Goal: Find specific page/section: Find specific page/section

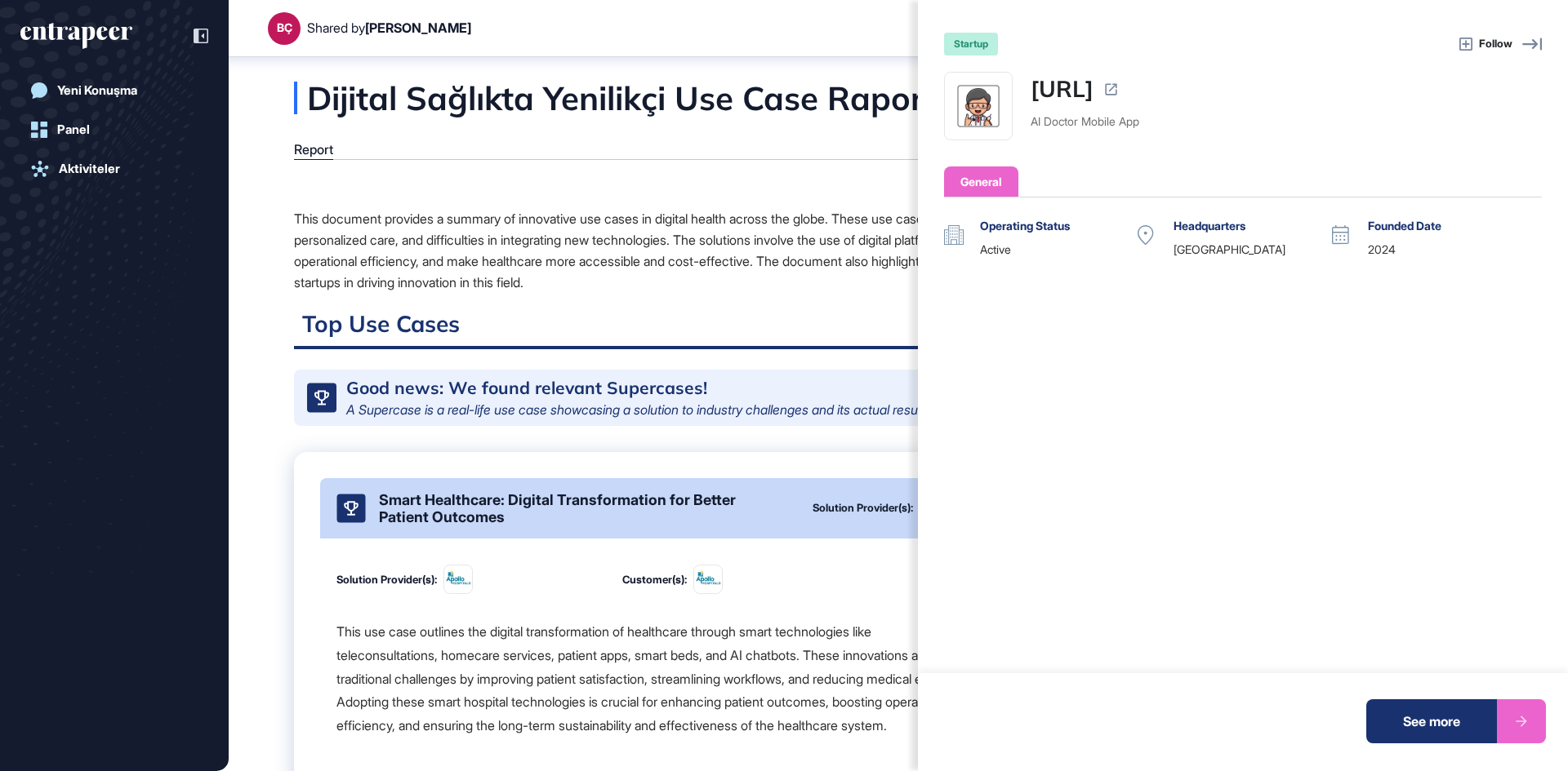
scroll to position [4353, 0]
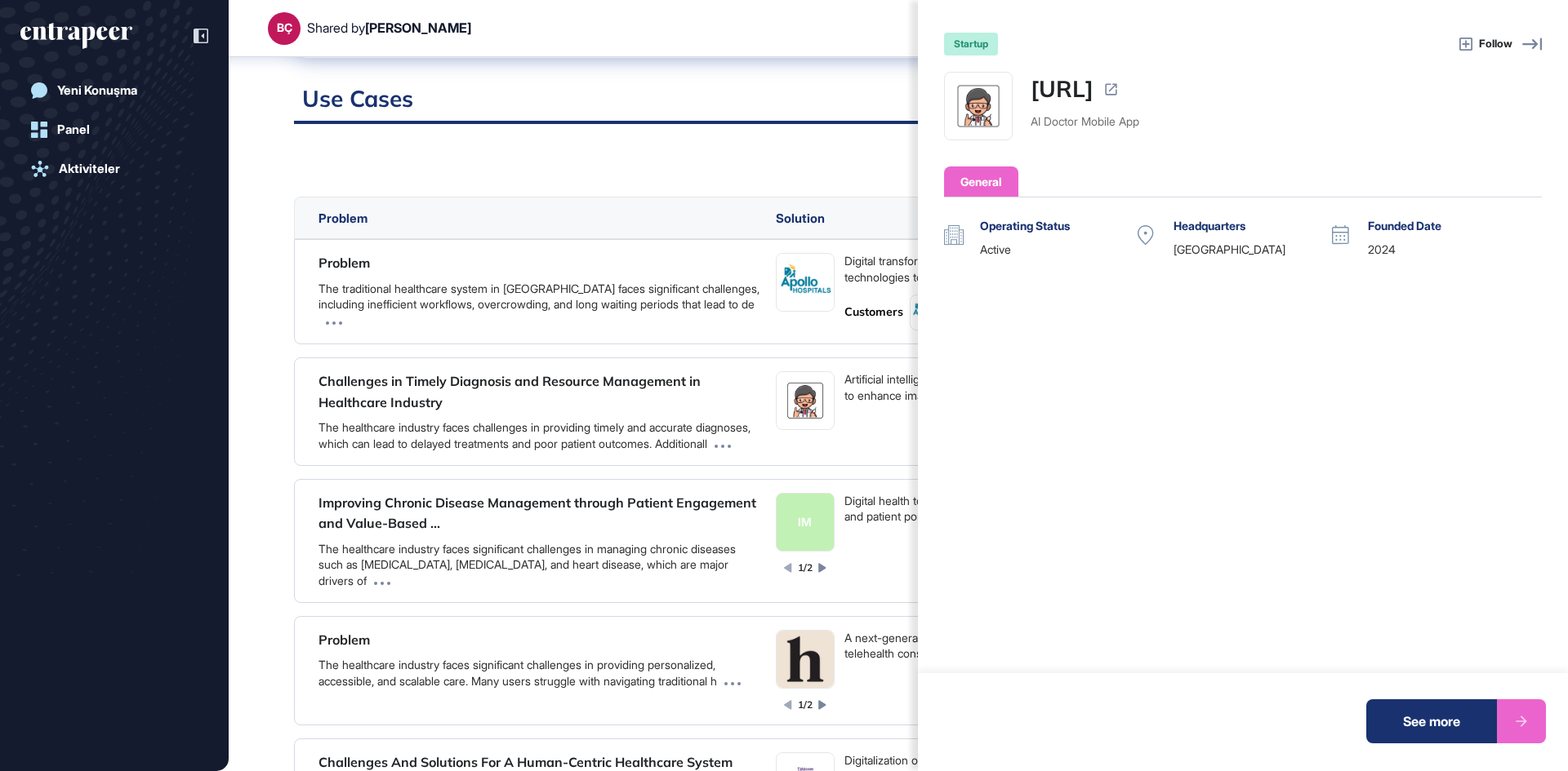
click at [1537, 40] on icon at bounding box center [1532, 44] width 19 height 19
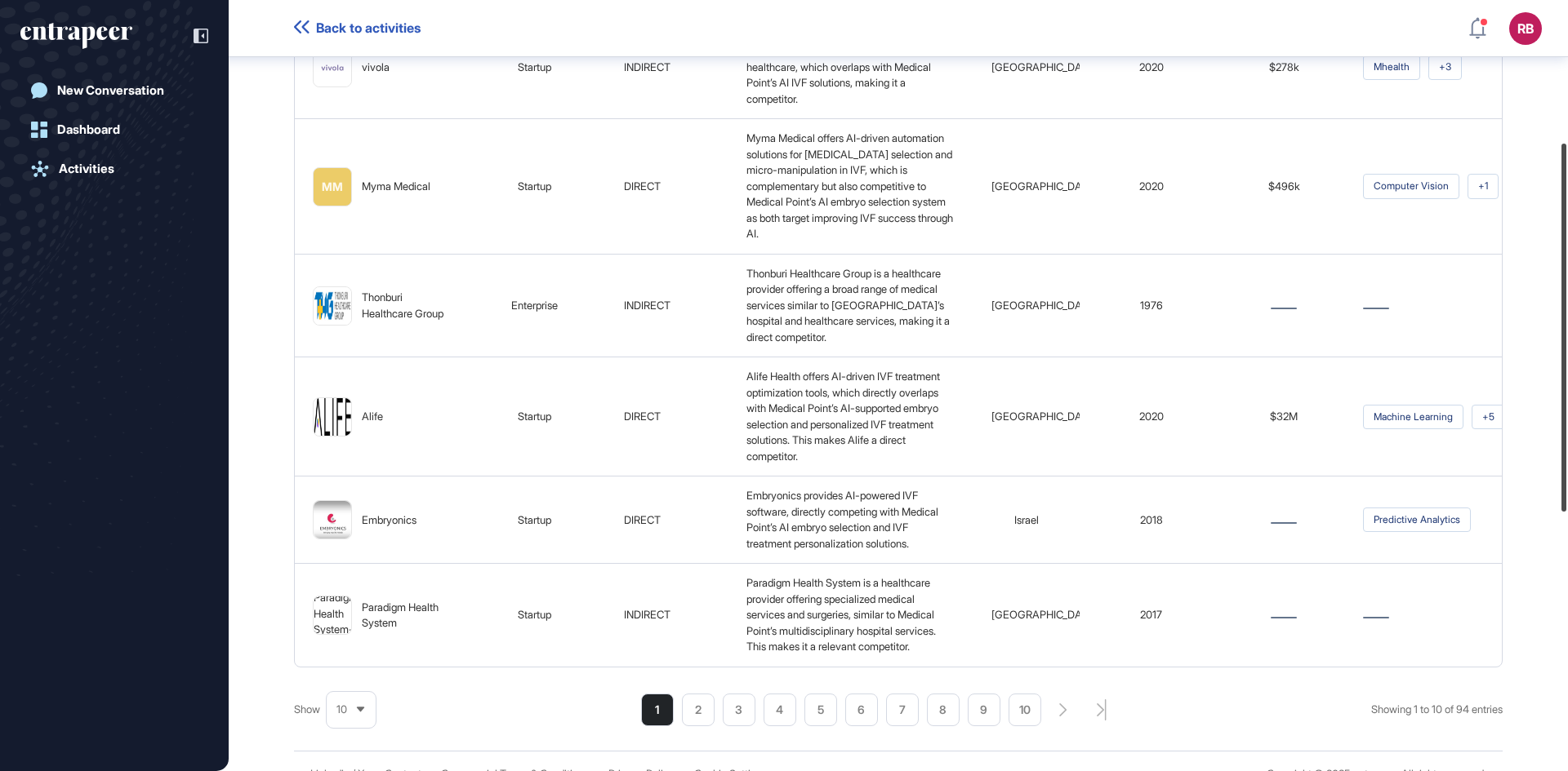
scroll to position [839, 0]
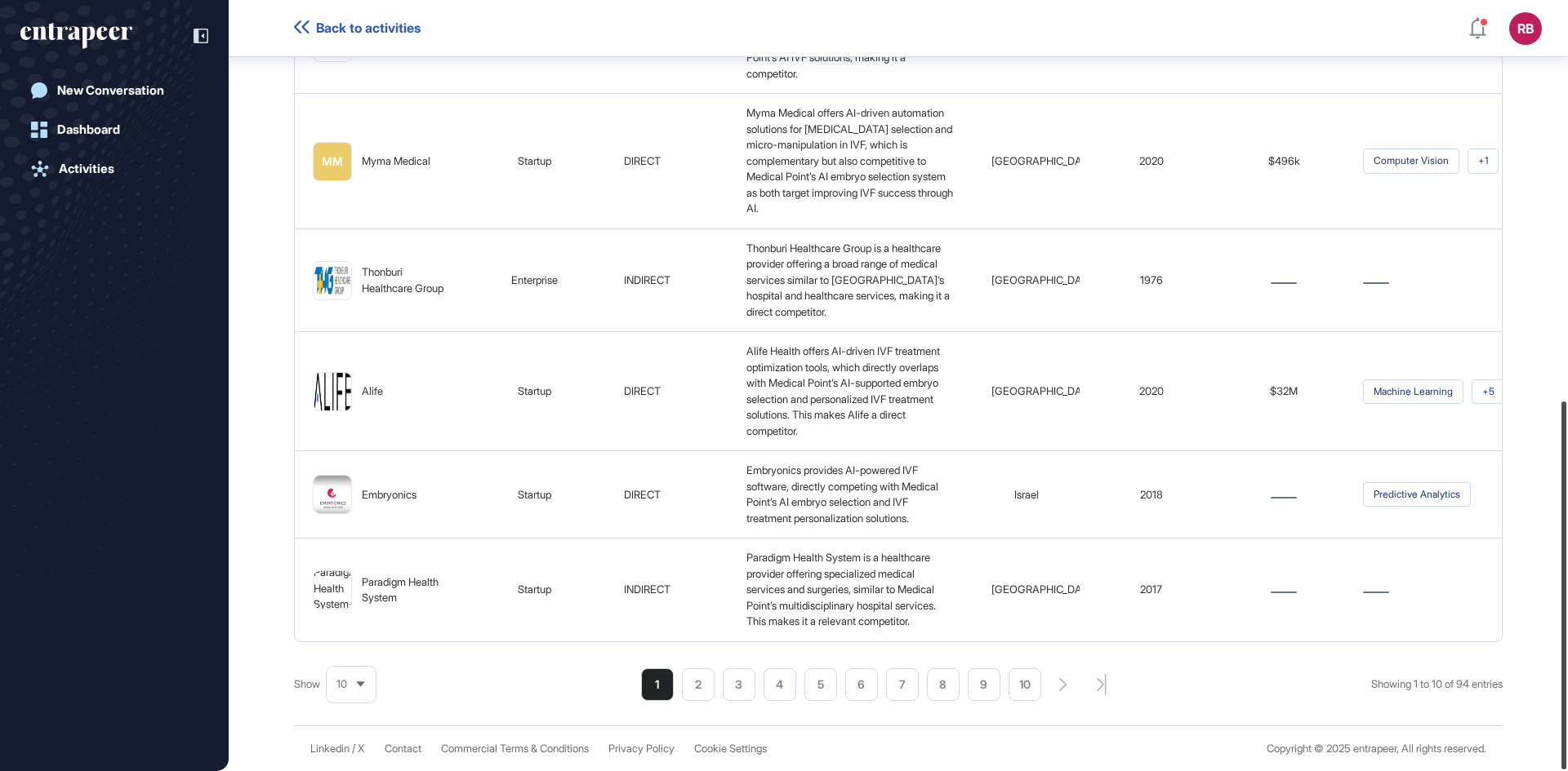
drag, startPoint x: 1563, startPoint y: 255, endPoint x: 1567, endPoint y: 736, distance: 481.0
click at [1566, 736] on div at bounding box center [1563, 586] width 5 height 368
click at [1098, 678] on icon "search-pagination-last-page-button" at bounding box center [1101, 684] width 10 height 21
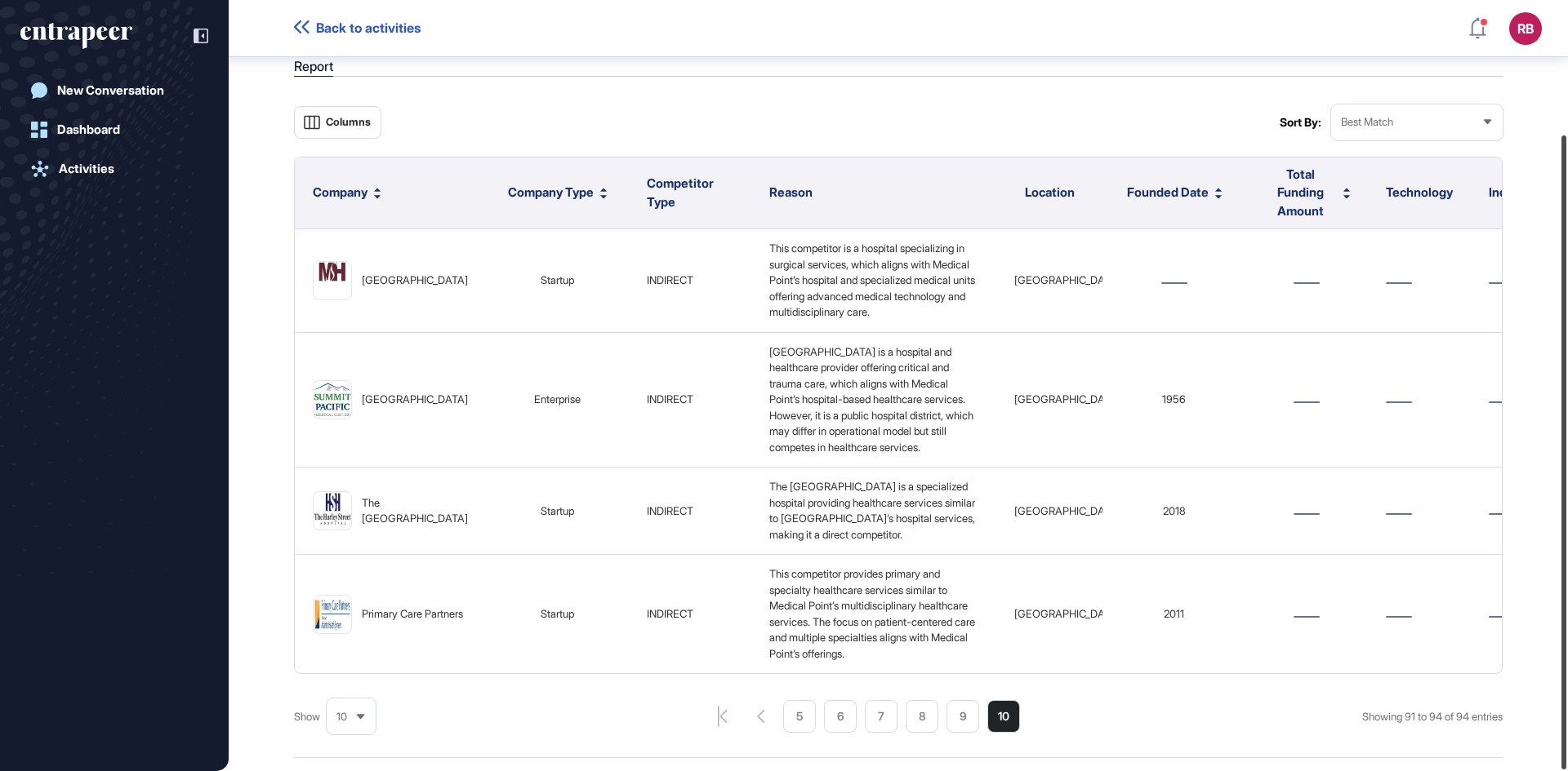
scroll to position [163, 0]
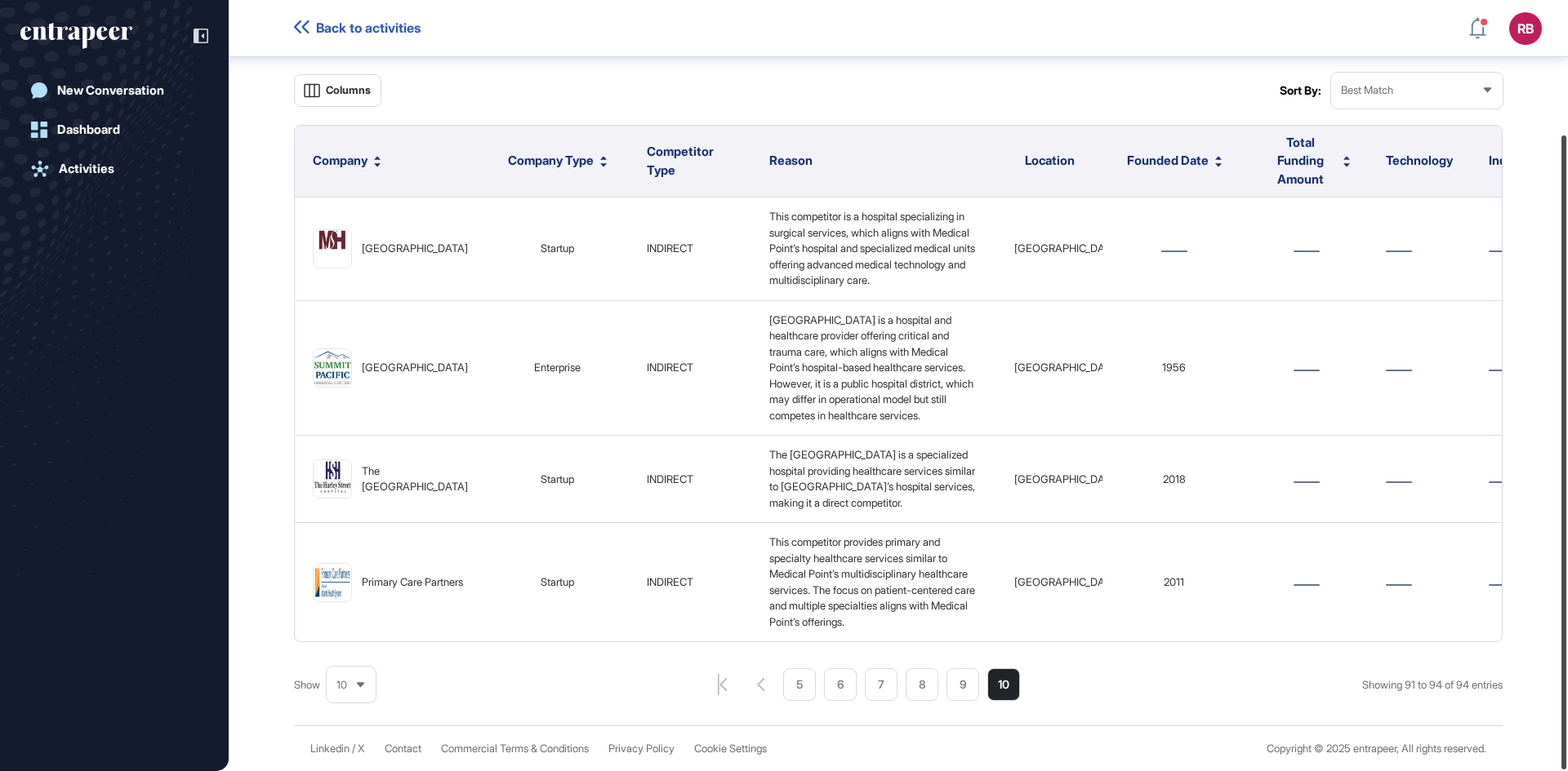
drag, startPoint x: 1562, startPoint y: 354, endPoint x: 1567, endPoint y: 431, distance: 77.2
click at [1566, 431] on div at bounding box center [1563, 452] width 5 height 634
click at [963, 693] on li "9" at bounding box center [962, 684] width 32 height 32
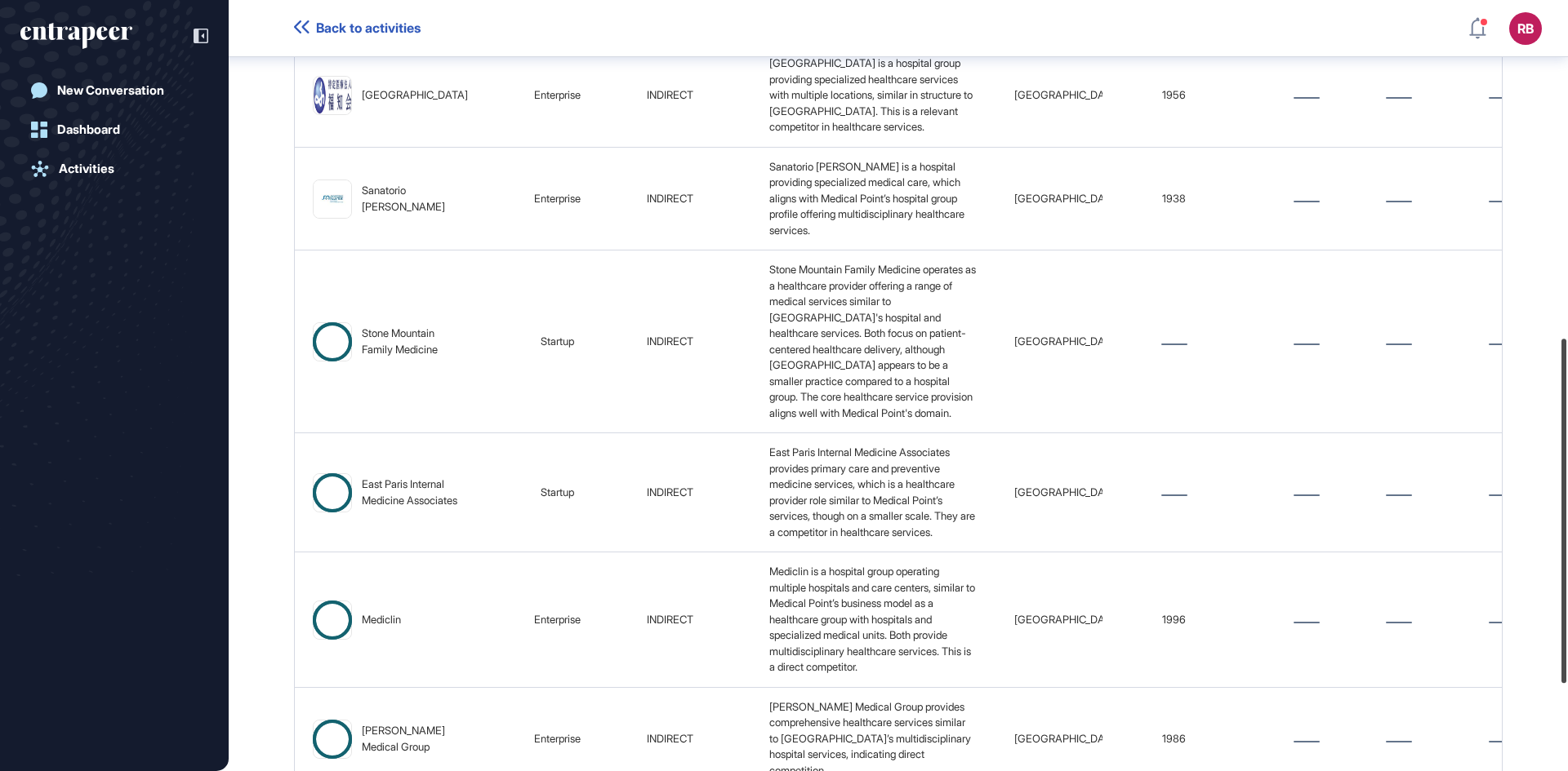
scroll to position [950, 0]
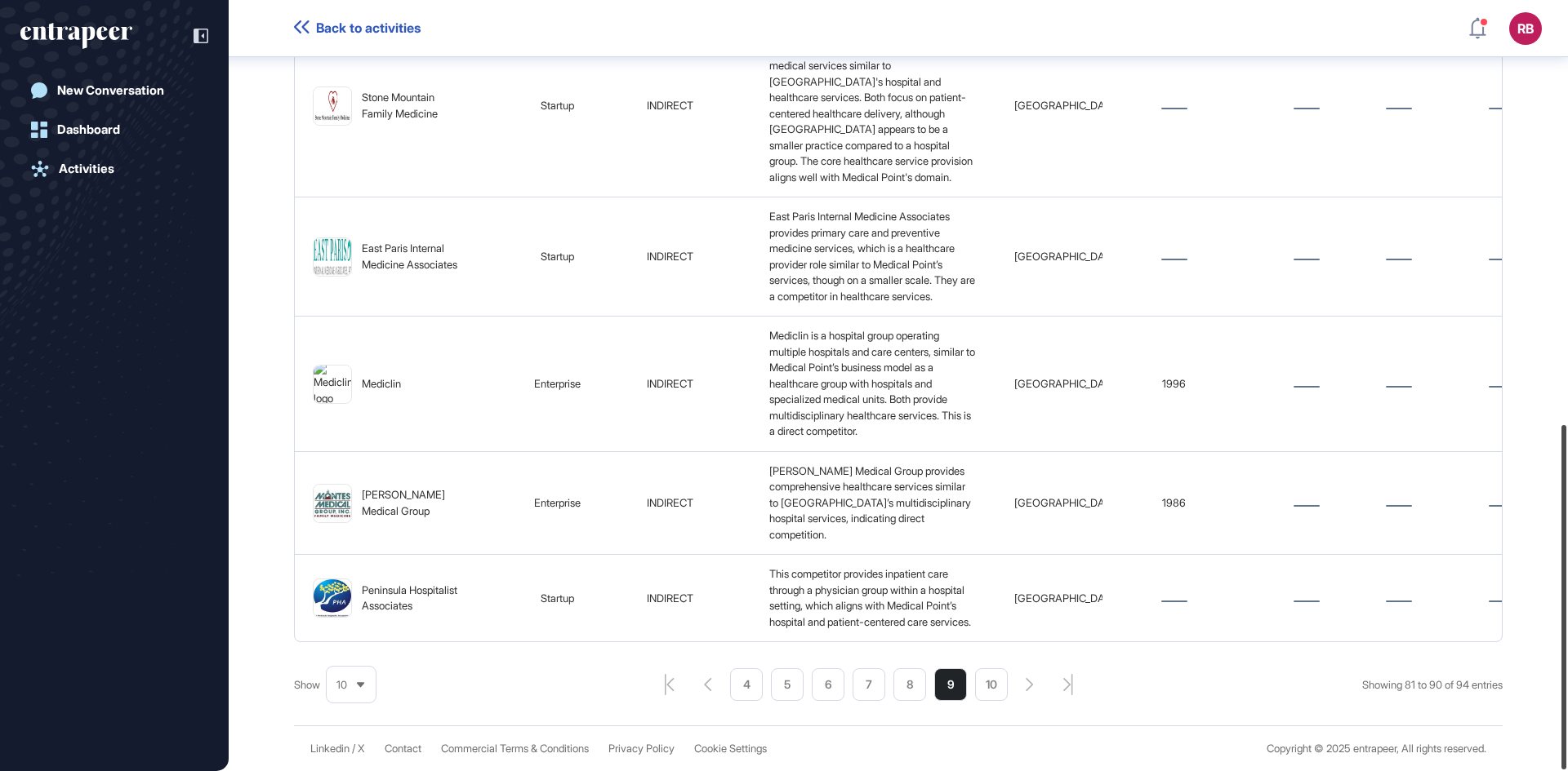
drag, startPoint x: 1564, startPoint y: 363, endPoint x: 1567, endPoint y: 740, distance: 377.0
click at [1566, 740] on div at bounding box center [1563, 597] width 5 height 344
click at [705, 689] on icon "pagination-prev-button" at bounding box center [708, 685] width 8 height 13
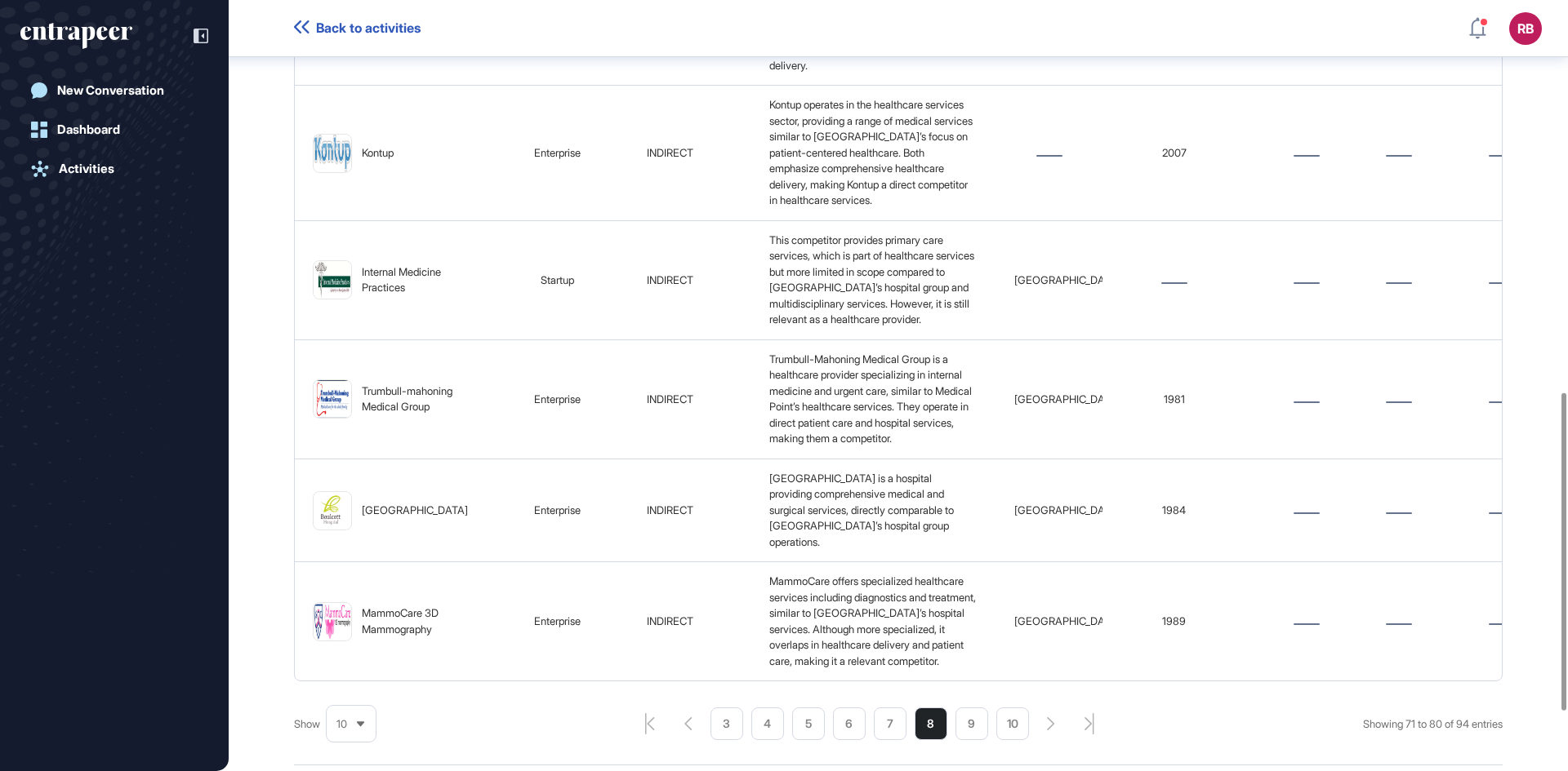
scroll to position [0, 0]
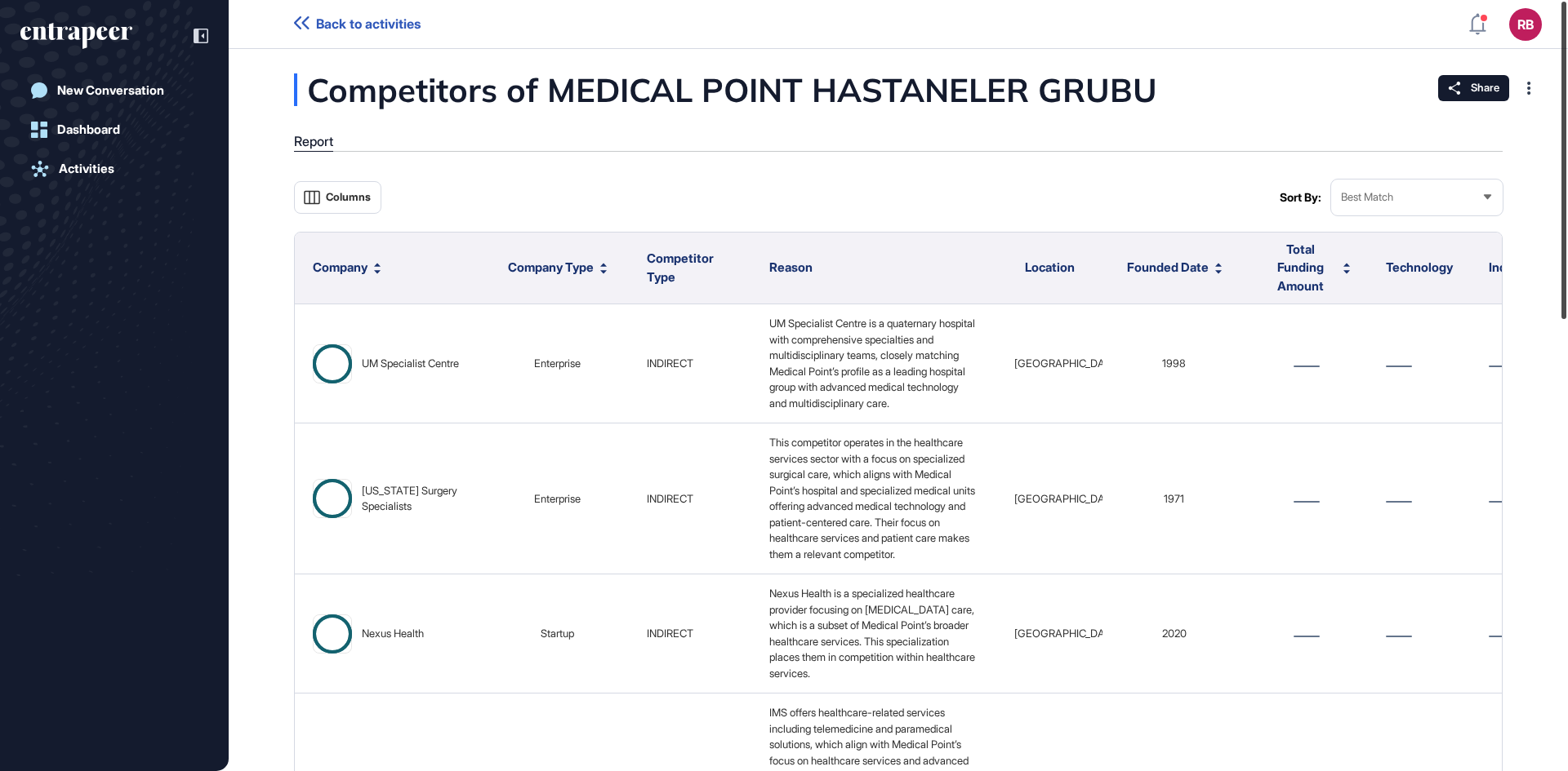
drag, startPoint x: 1563, startPoint y: 424, endPoint x: 1567, endPoint y: 1, distance: 423.0
click at [1567, 1] on div "Back to activities RB Dashboard Profile My Content Request More Data New Conver…" at bounding box center [784, 385] width 1568 height 771
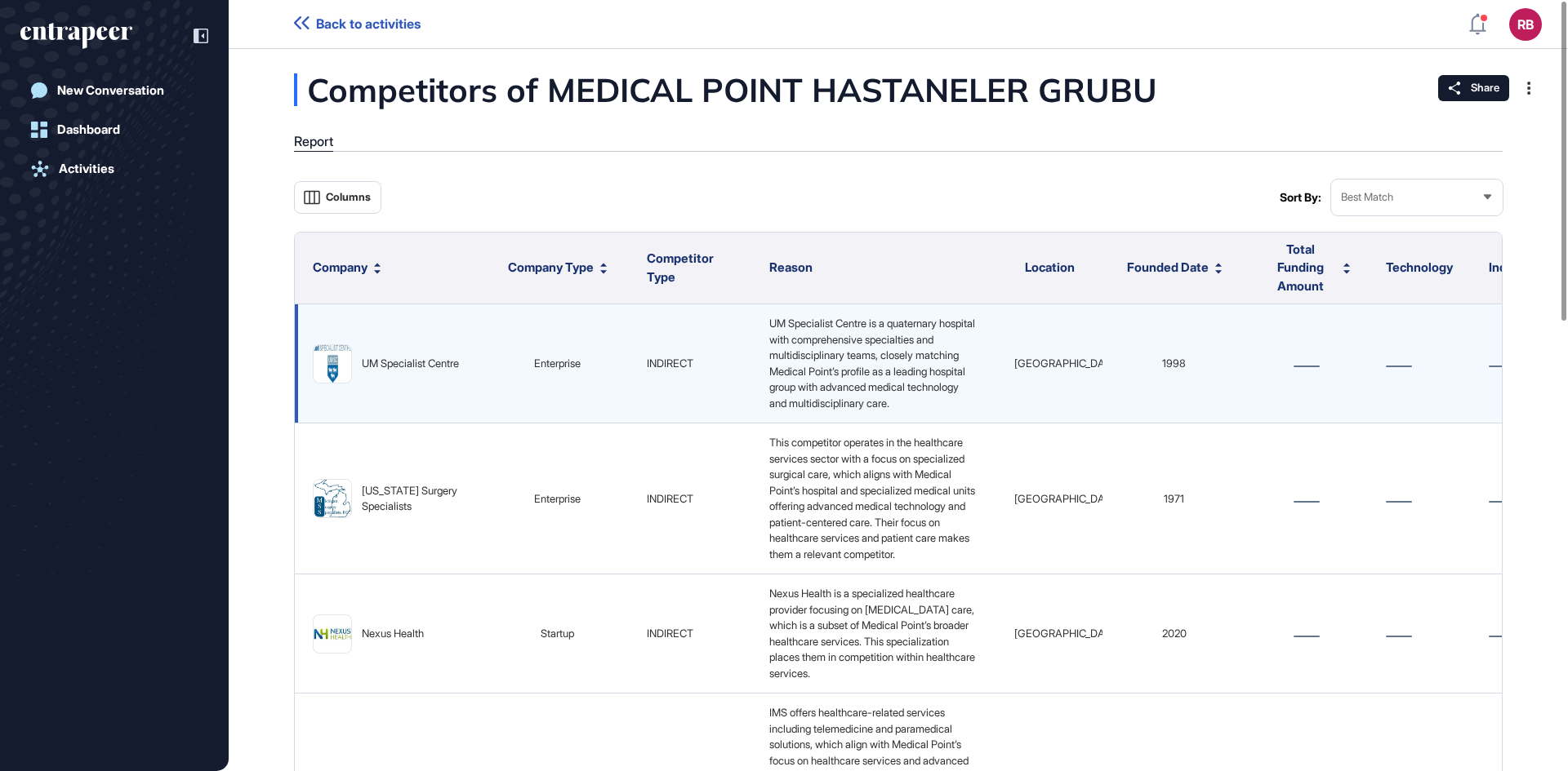
click at [356, 379] on div "UM Specialist Centre" at bounding box center [391, 364] width 156 height 39
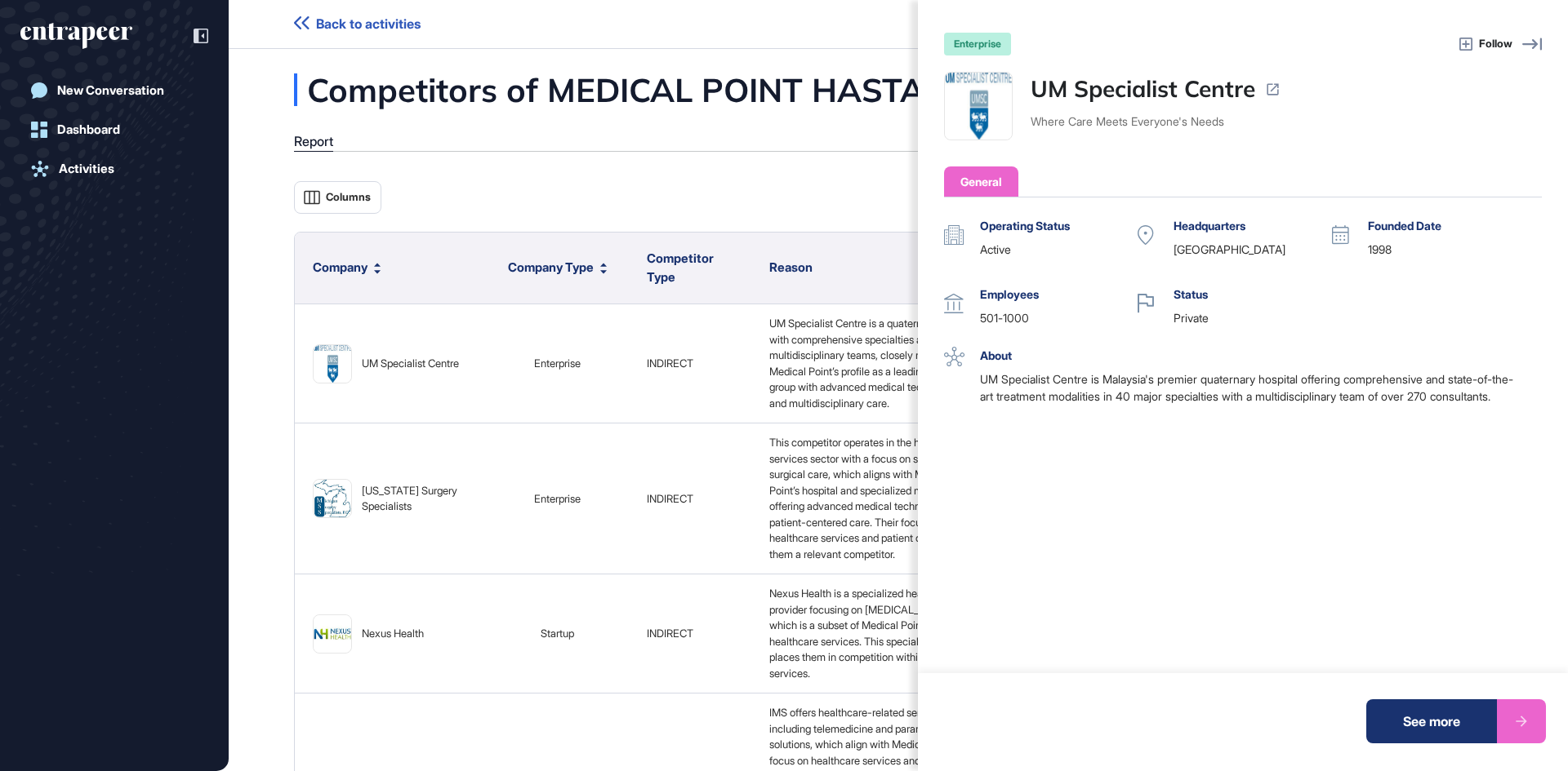
click at [1533, 44] on icon at bounding box center [1532, 44] width 19 height 12
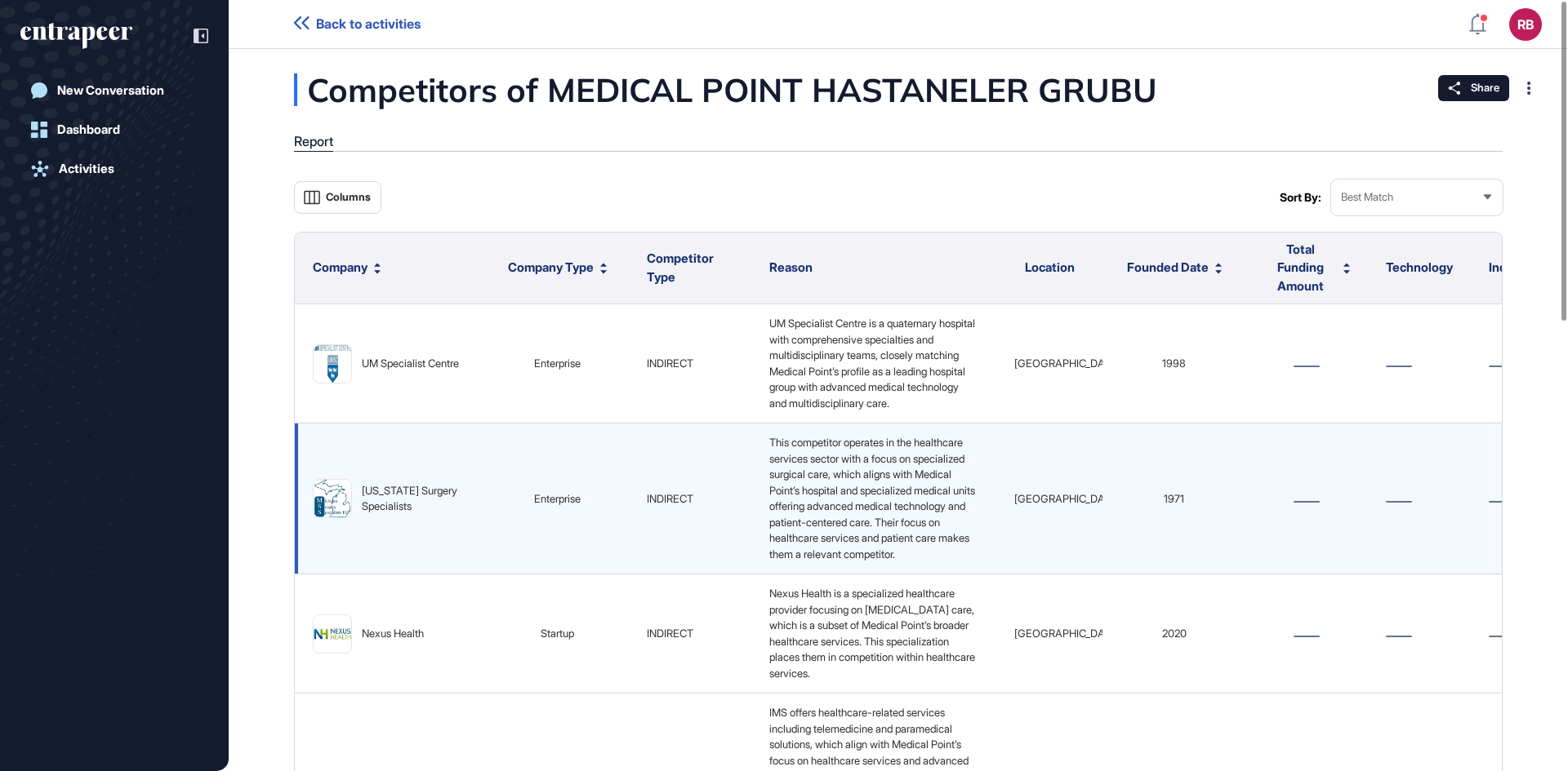
click at [403, 515] on div "[US_STATE] Surgery Specialists" at bounding box center [415, 499] width 107 height 31
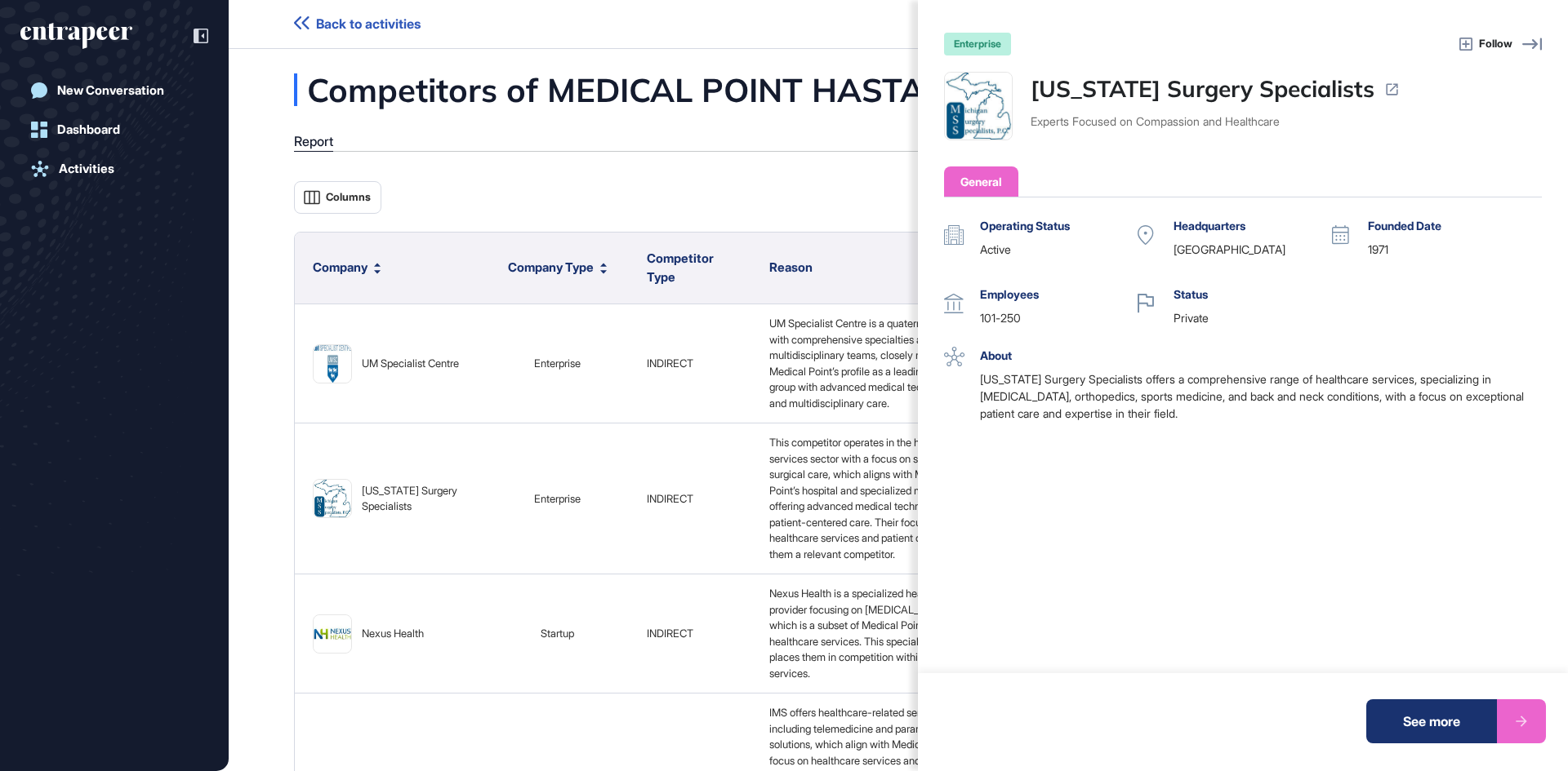
click at [1531, 39] on icon at bounding box center [1532, 44] width 19 height 19
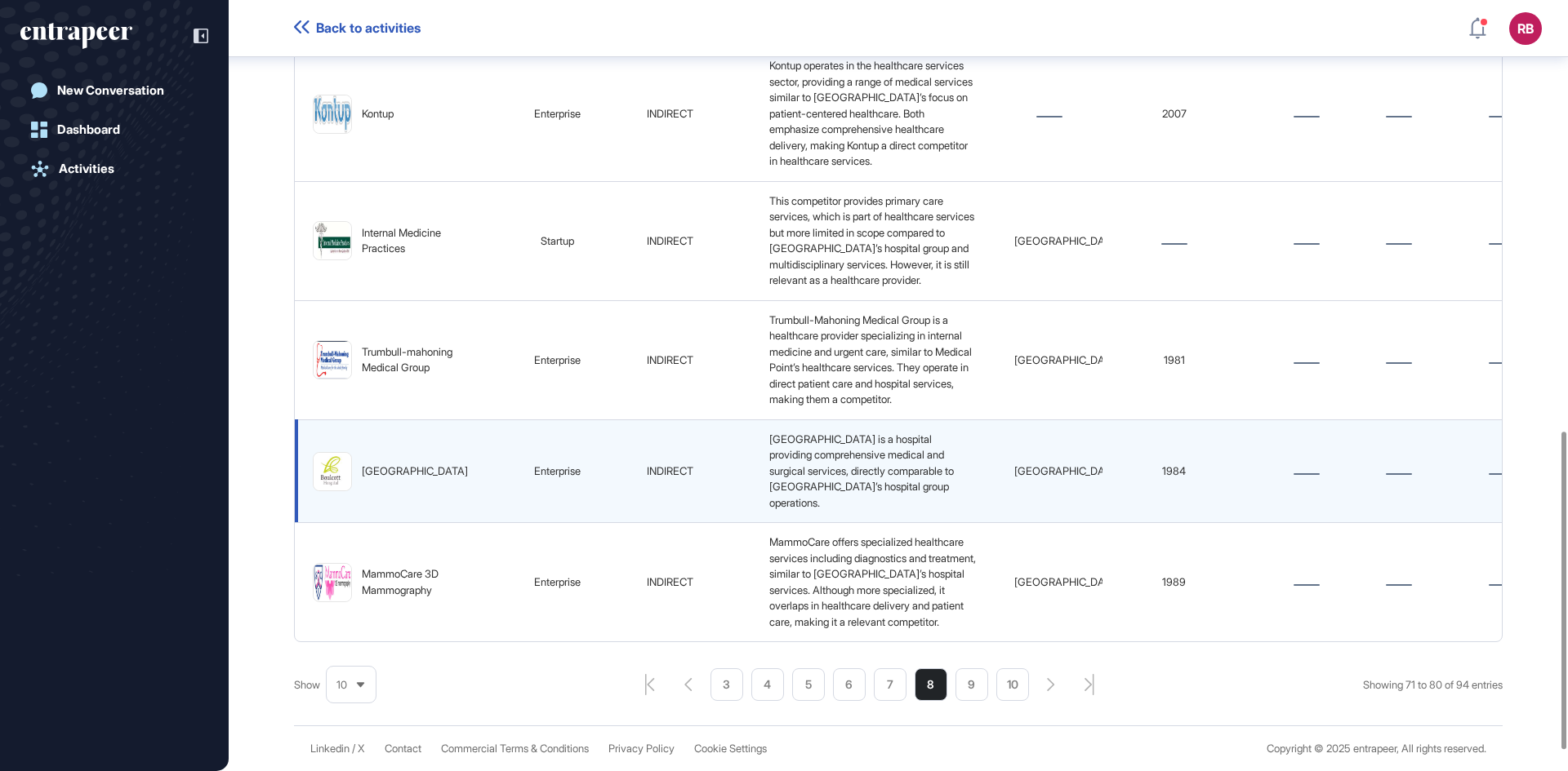
scroll to position [1093, 0]
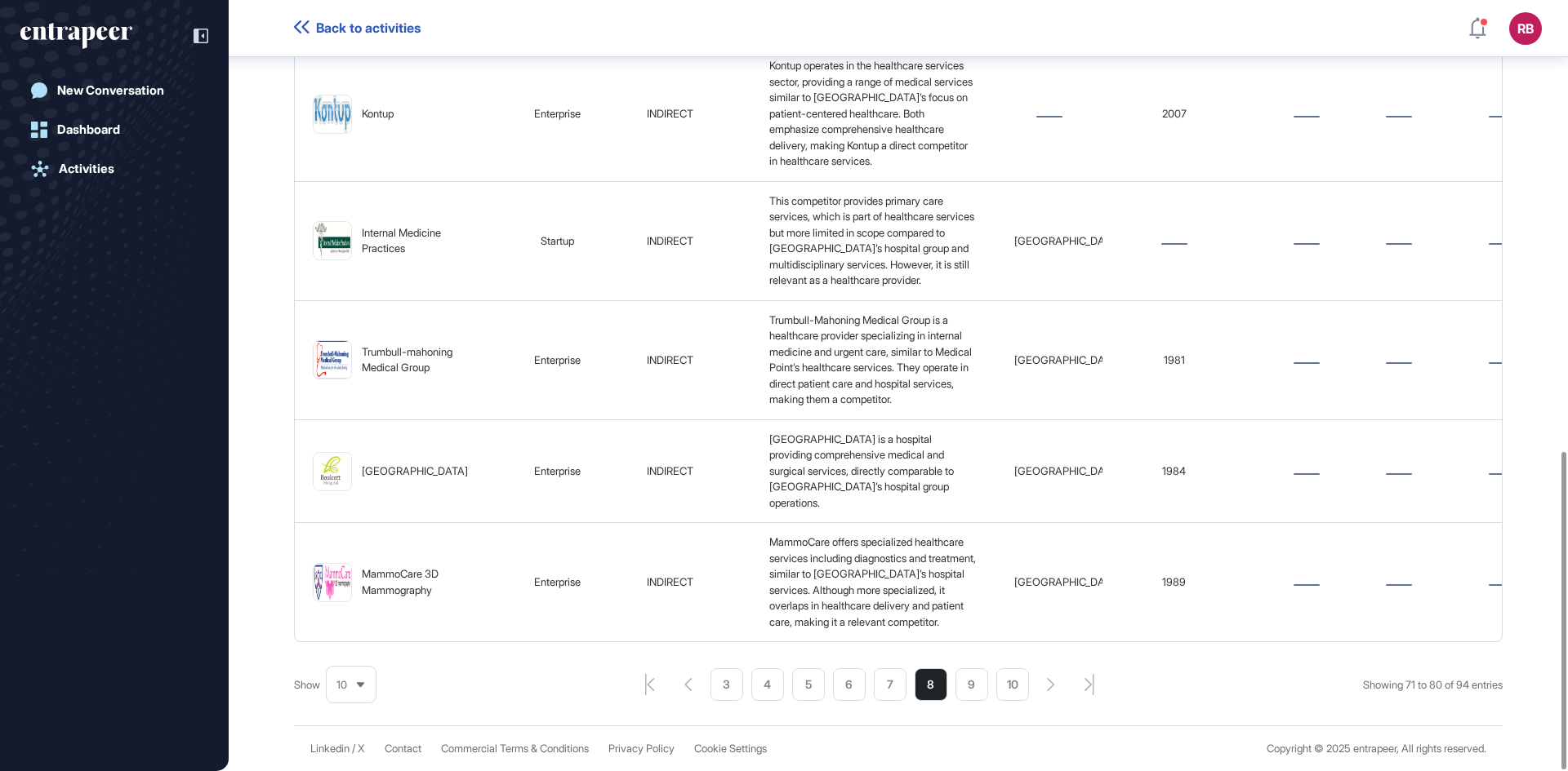
click at [684, 683] on icon "pagination-prev-button" at bounding box center [688, 685] width 8 height 13
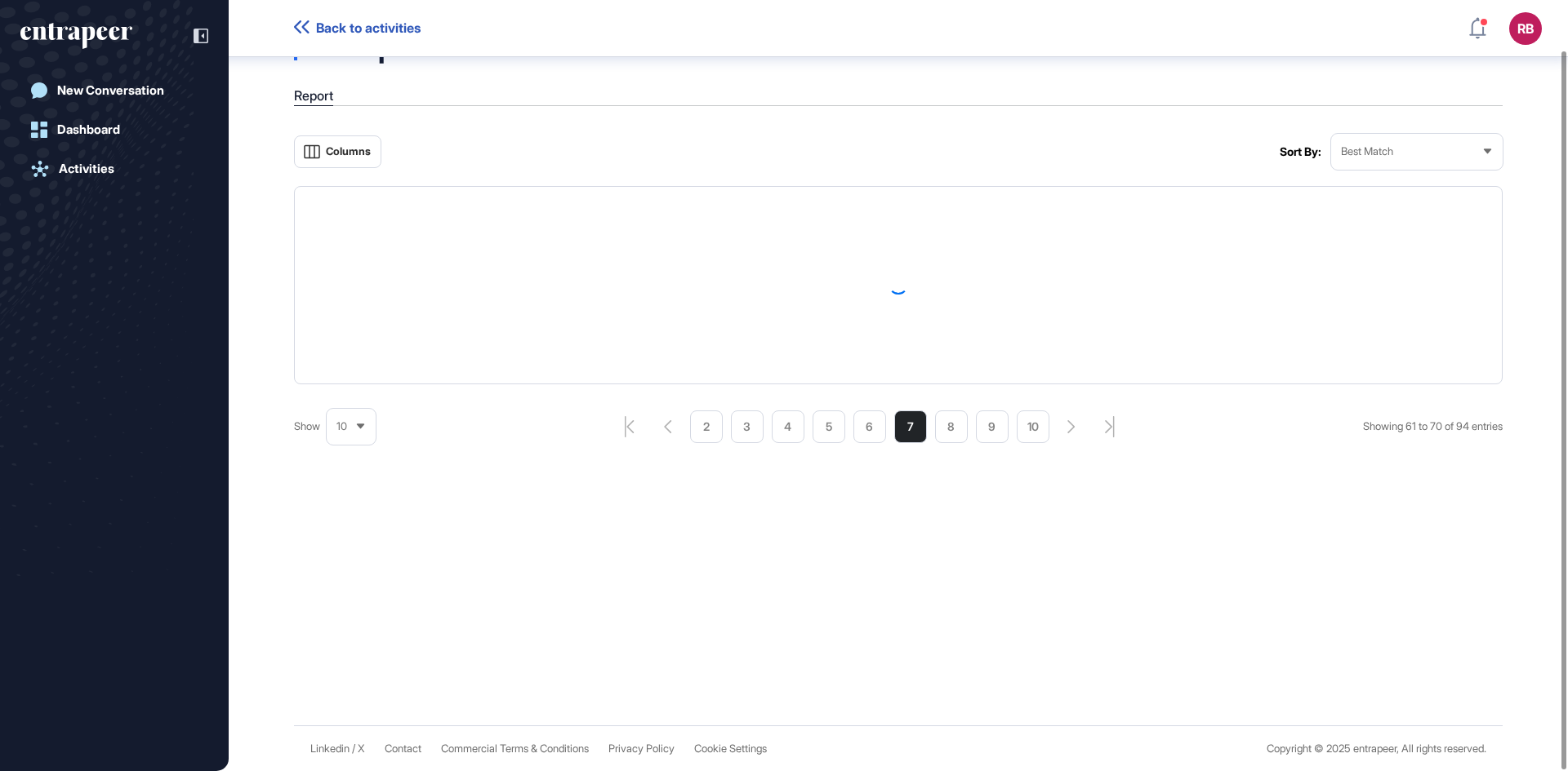
scroll to position [759, 0]
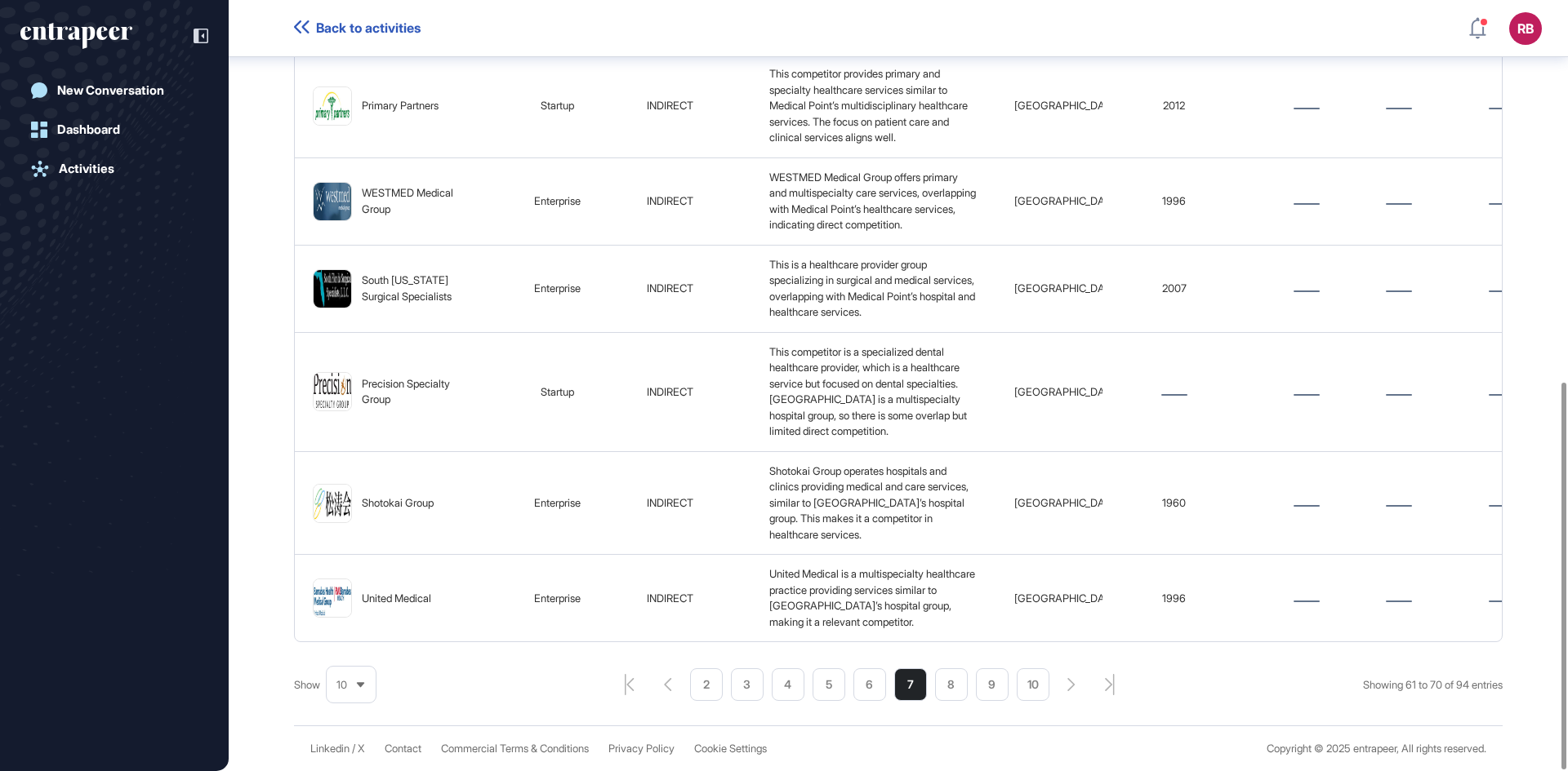
click at [664, 678] on icon "pagination-prev-button" at bounding box center [668, 685] width 8 height 13
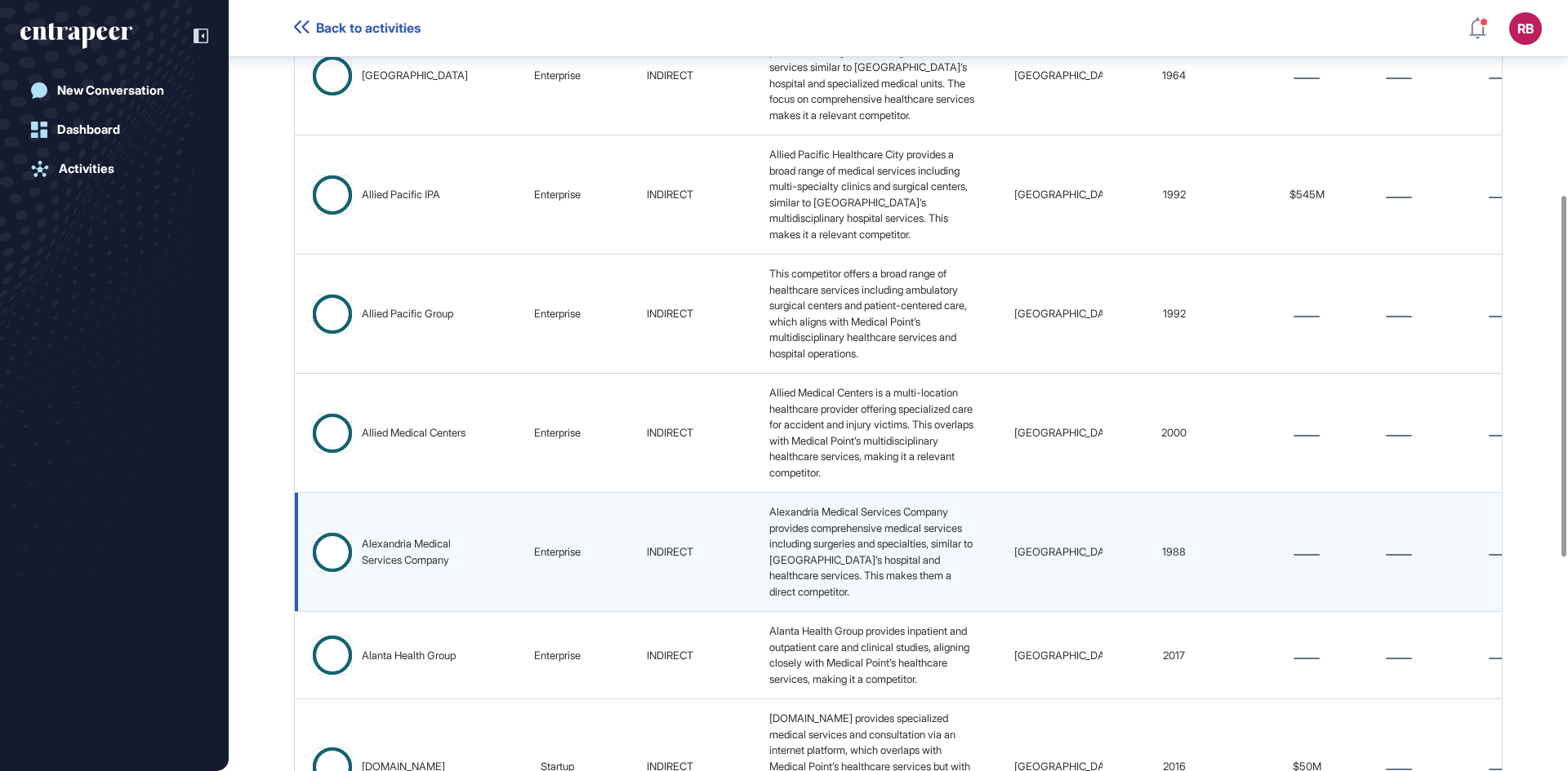
scroll to position [417, 0]
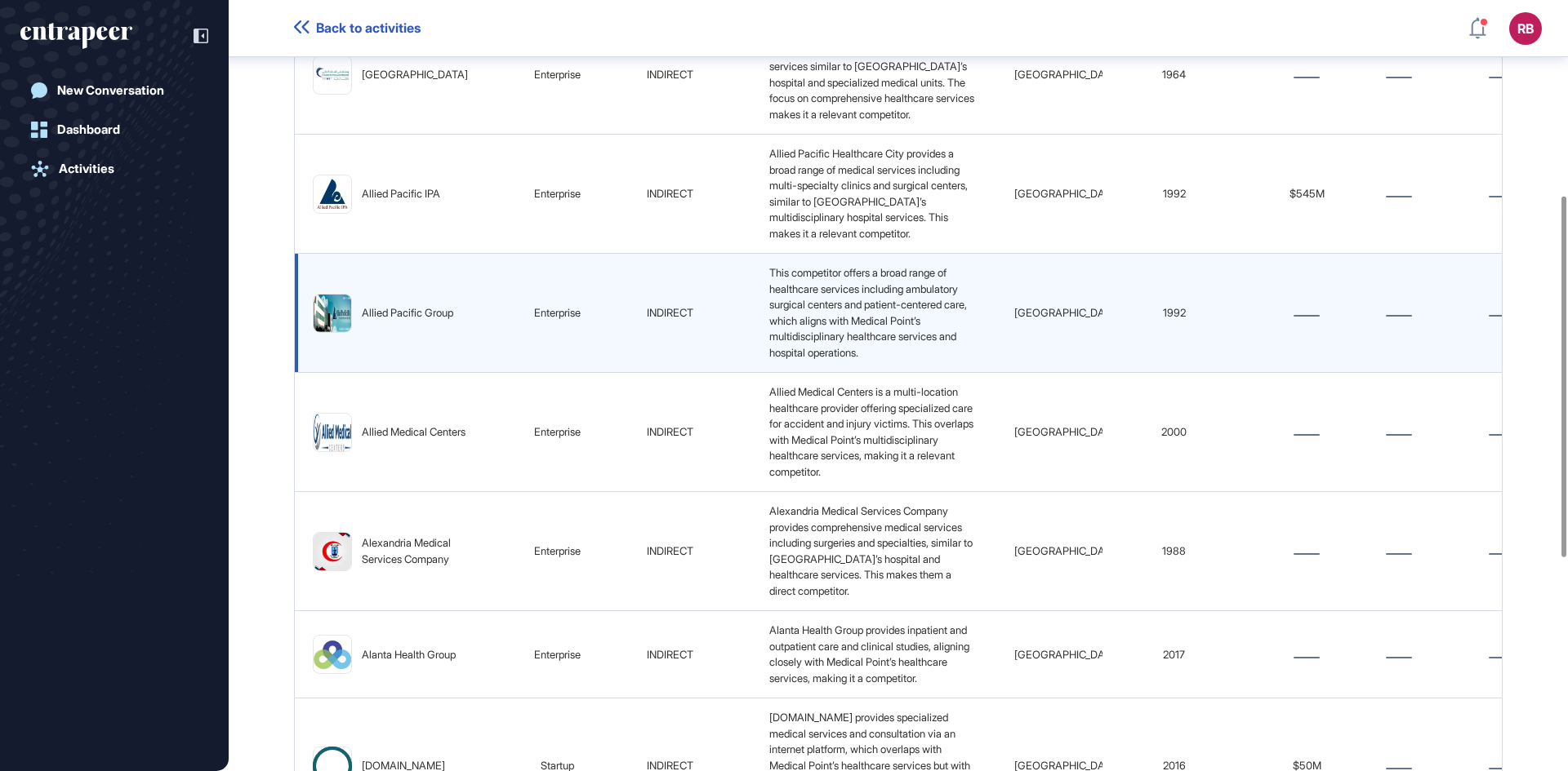
click at [401, 321] on div "Allied Pacific Group" at bounding box center [408, 314] width 92 height 17
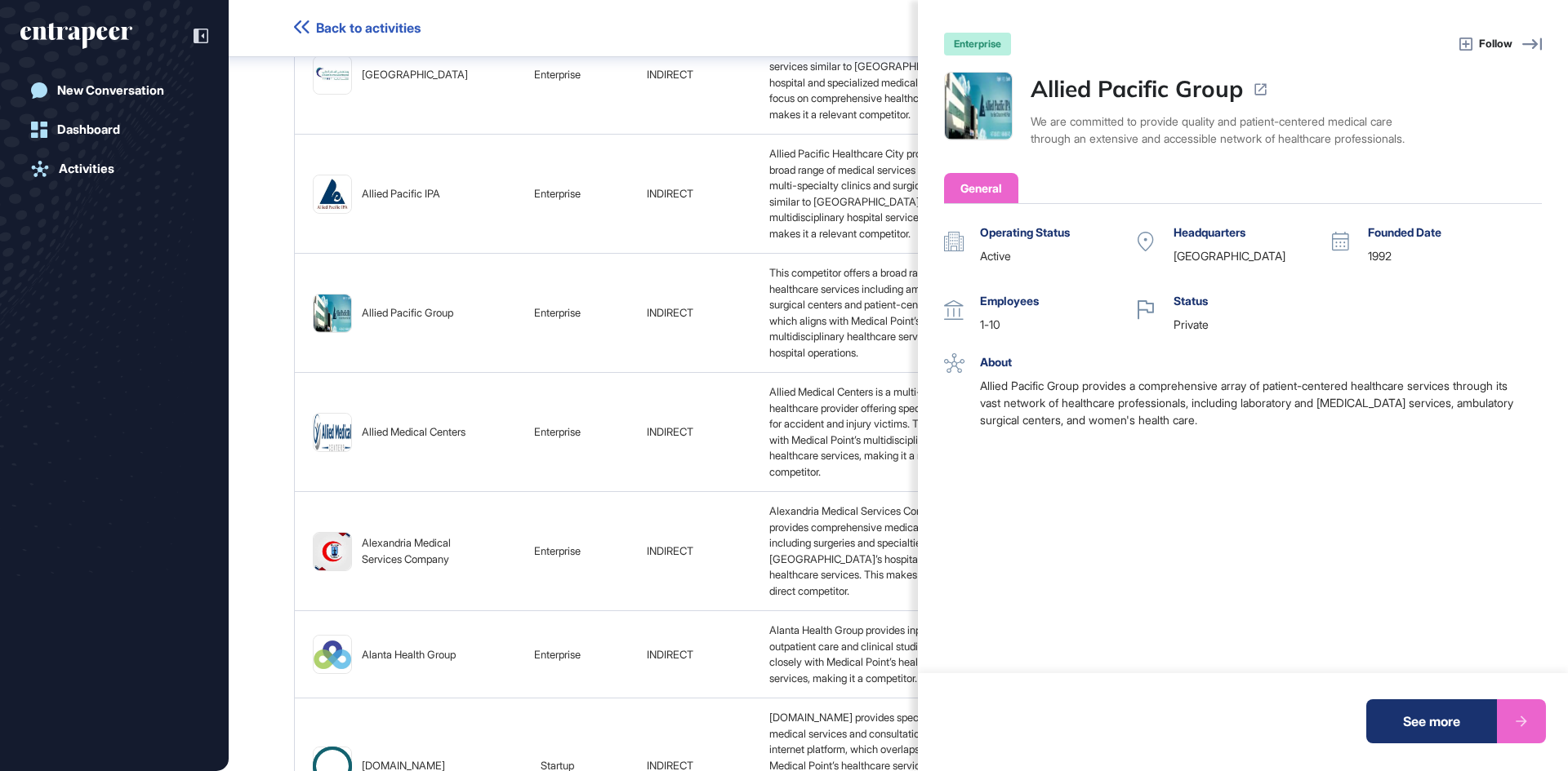
click at [994, 196] on div "General" at bounding box center [981, 188] width 42 height 18
click at [1526, 45] on icon at bounding box center [1532, 44] width 19 height 19
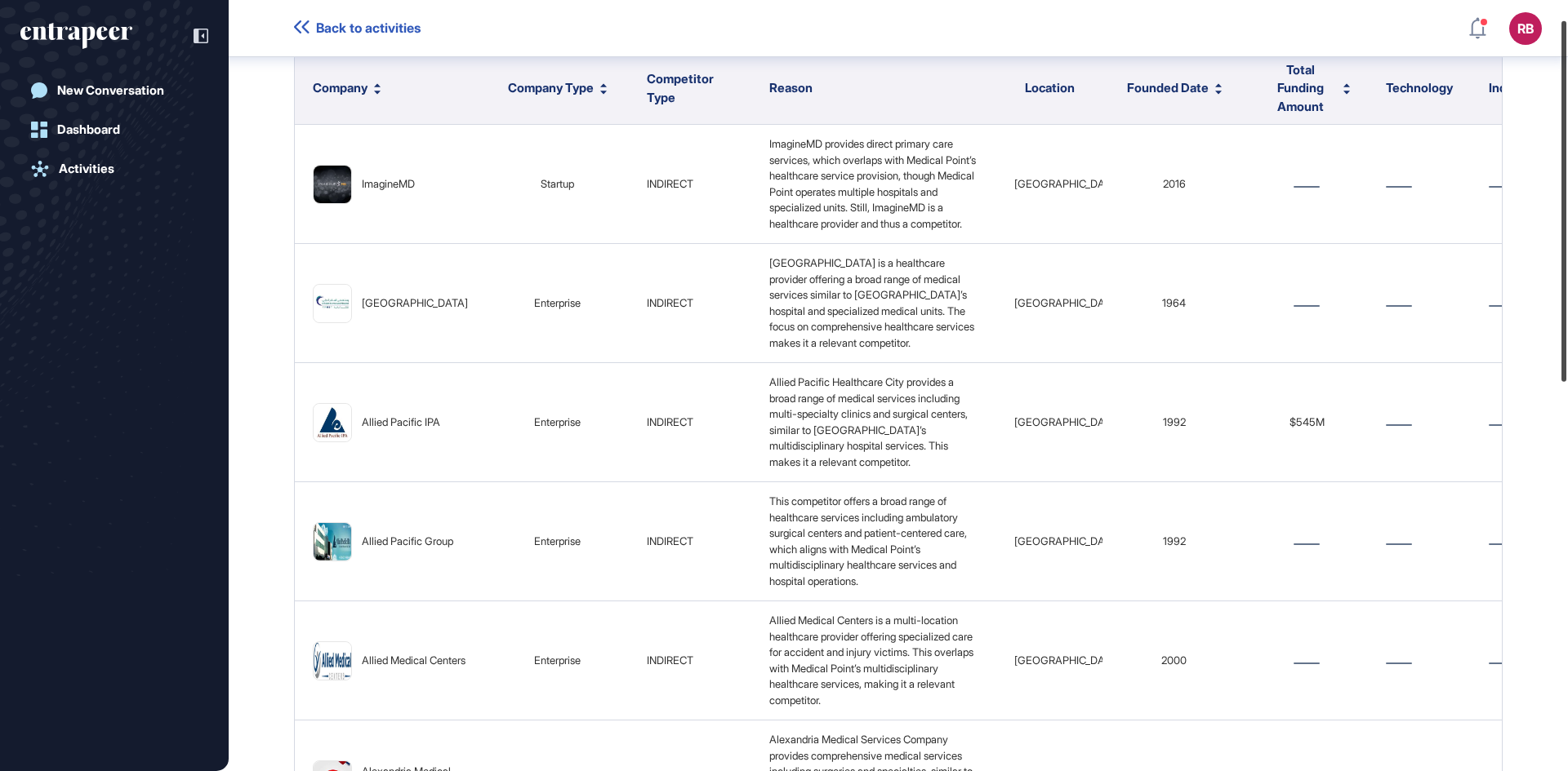
scroll to position [0, 0]
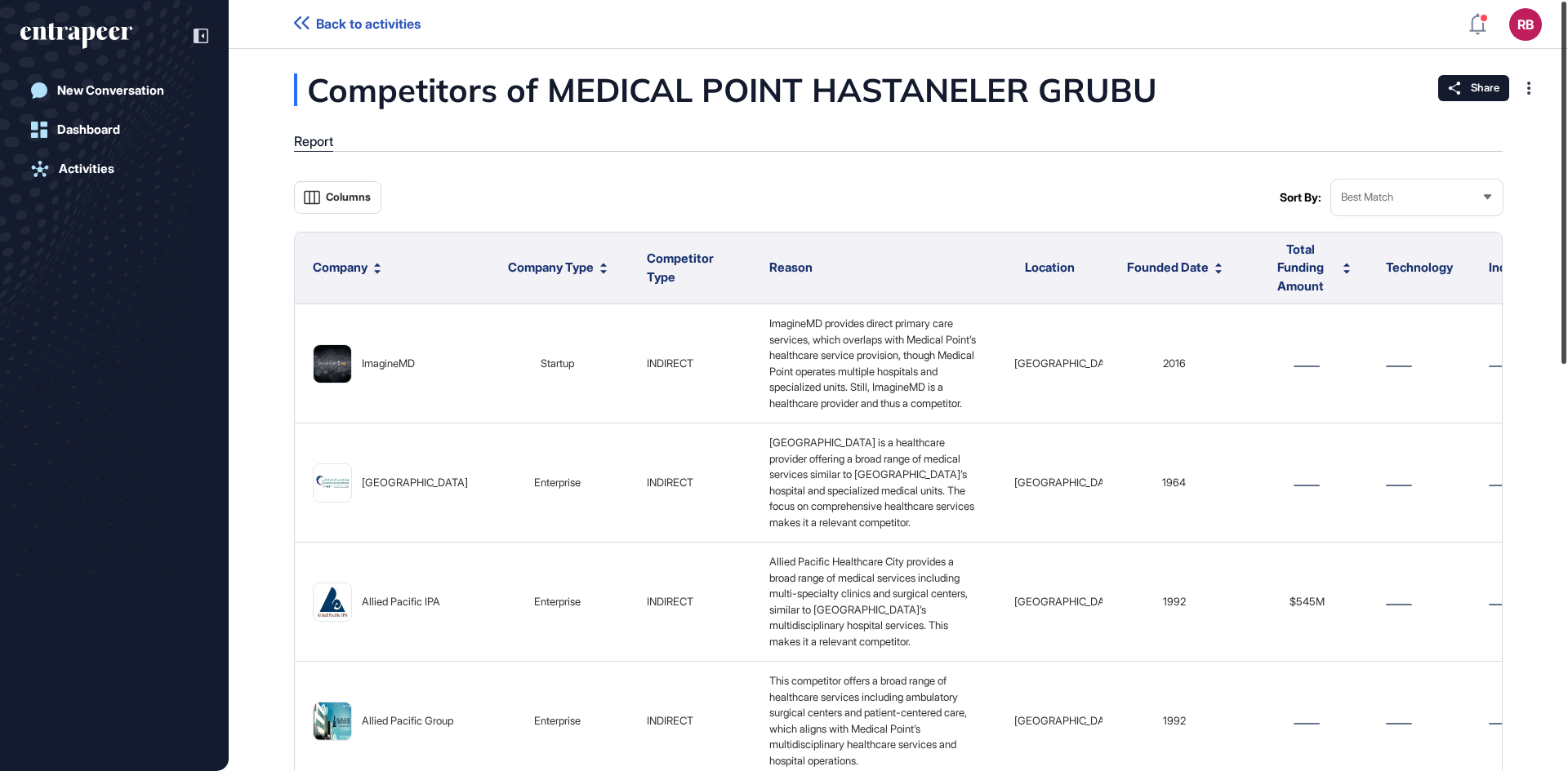
drag, startPoint x: 1565, startPoint y: 287, endPoint x: 1567, endPoint y: 84, distance: 203.0
click at [1566, 84] on div at bounding box center [1563, 182] width 5 height 362
click at [1486, 198] on icon at bounding box center [1486, 196] width 10 height 10
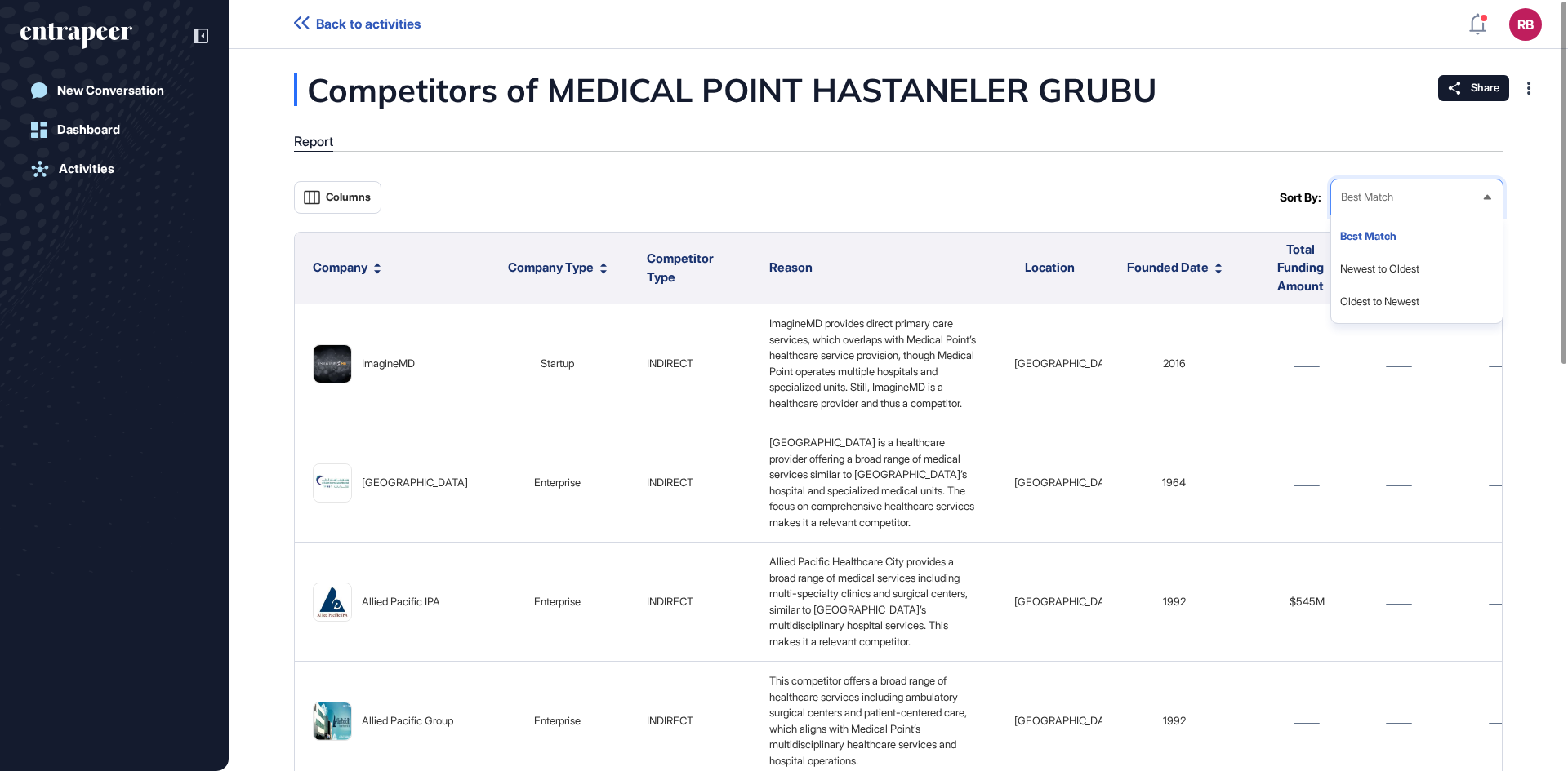
click at [1486, 199] on icon at bounding box center [1487, 197] width 7 height 5
click at [1486, 199] on icon at bounding box center [1486, 196] width 10 height 10
click at [1486, 199] on icon at bounding box center [1487, 197] width 7 height 5
